Goal: Task Accomplishment & Management: Manage account settings

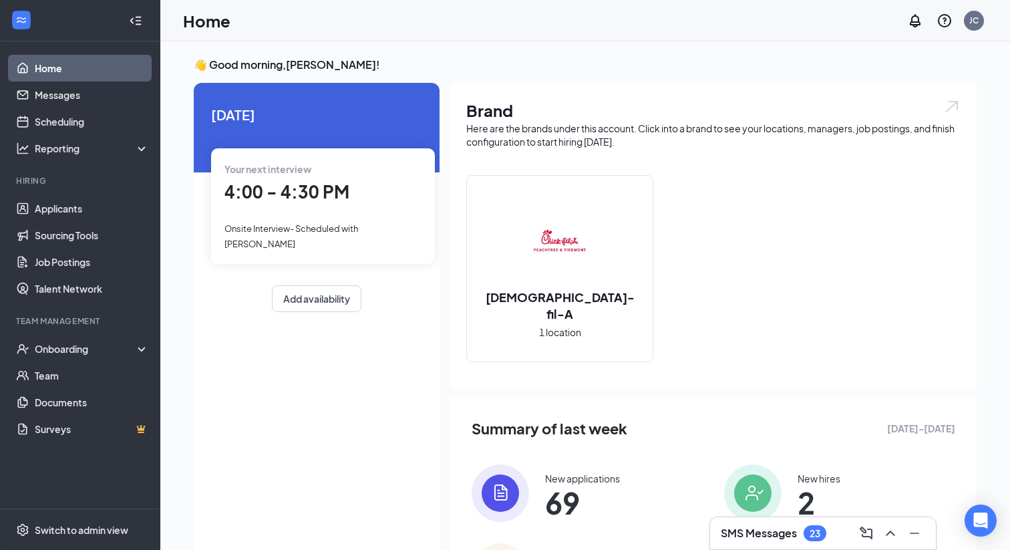
click at [308, 220] on div "Onsite Interview- Scheduled with [PERSON_NAME]" at bounding box center [322, 235] width 197 height 30
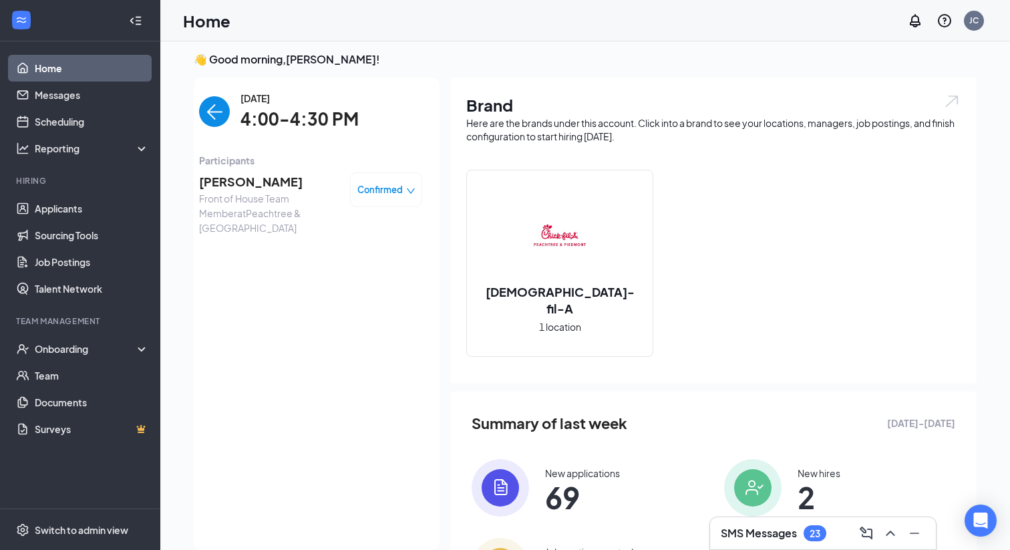
click at [261, 178] on span "[PERSON_NAME]" at bounding box center [269, 181] width 140 height 19
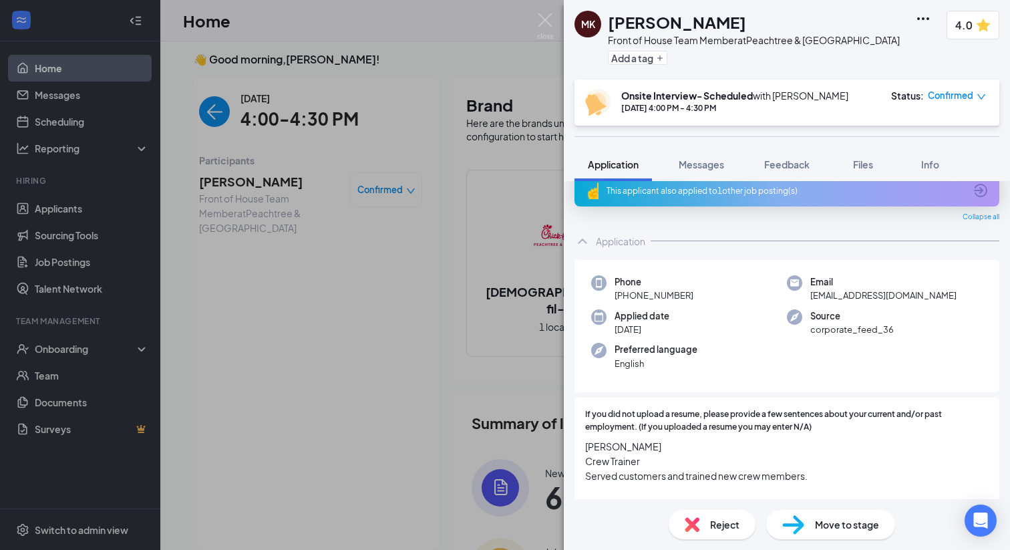
scroll to position [18, 0]
click at [859, 162] on span "Files" at bounding box center [863, 164] width 20 height 12
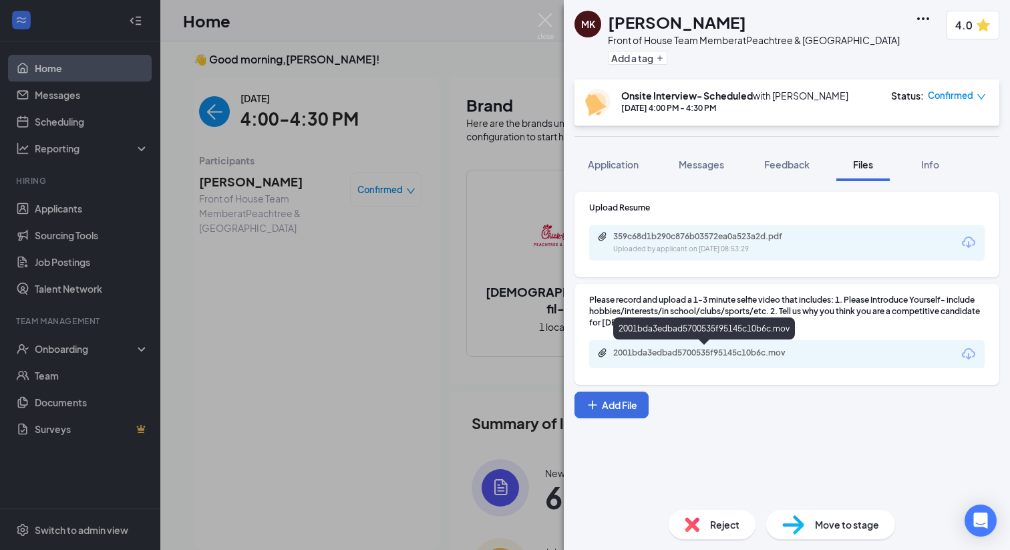
click at [692, 356] on div "2001bda3edbad5700535f95145c10b6c.mov" at bounding box center [706, 352] width 187 height 11
